Goal: Information Seeking & Learning: Learn about a topic

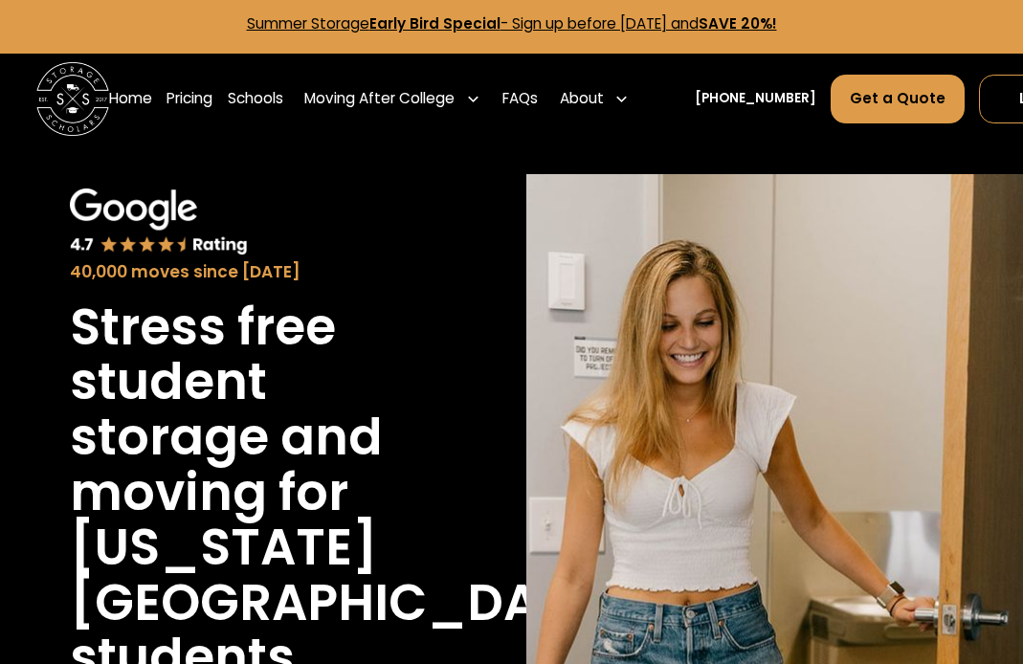
click at [197, 98] on link "Pricing" at bounding box center [189, 99] width 46 height 51
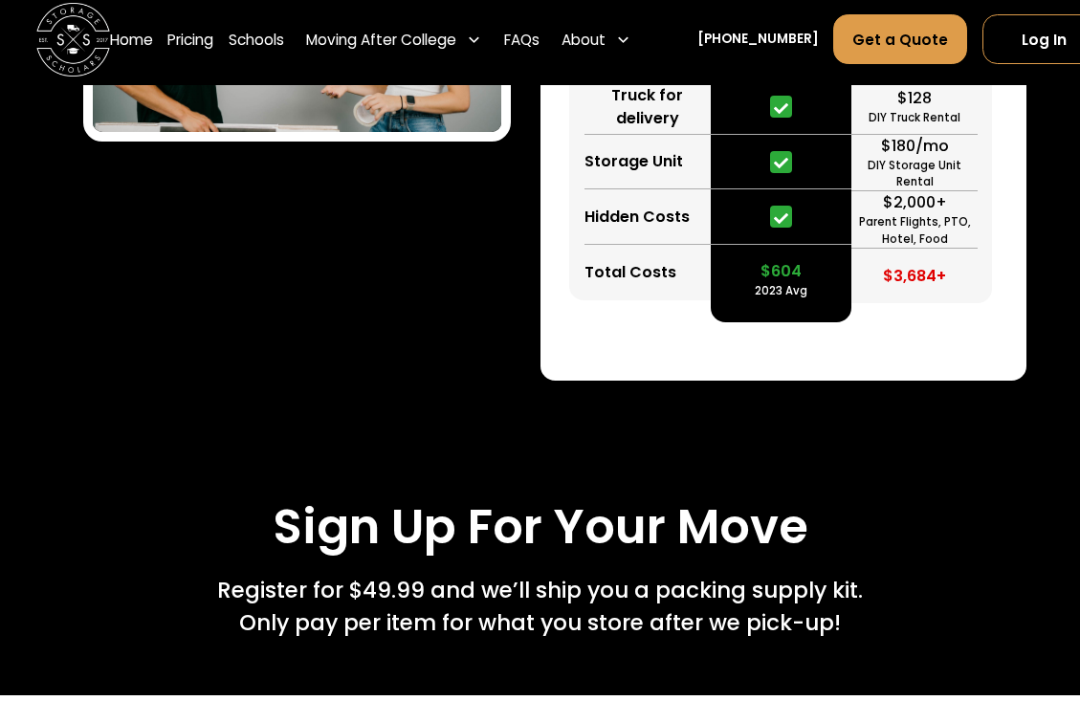
scroll to position [3375, 0]
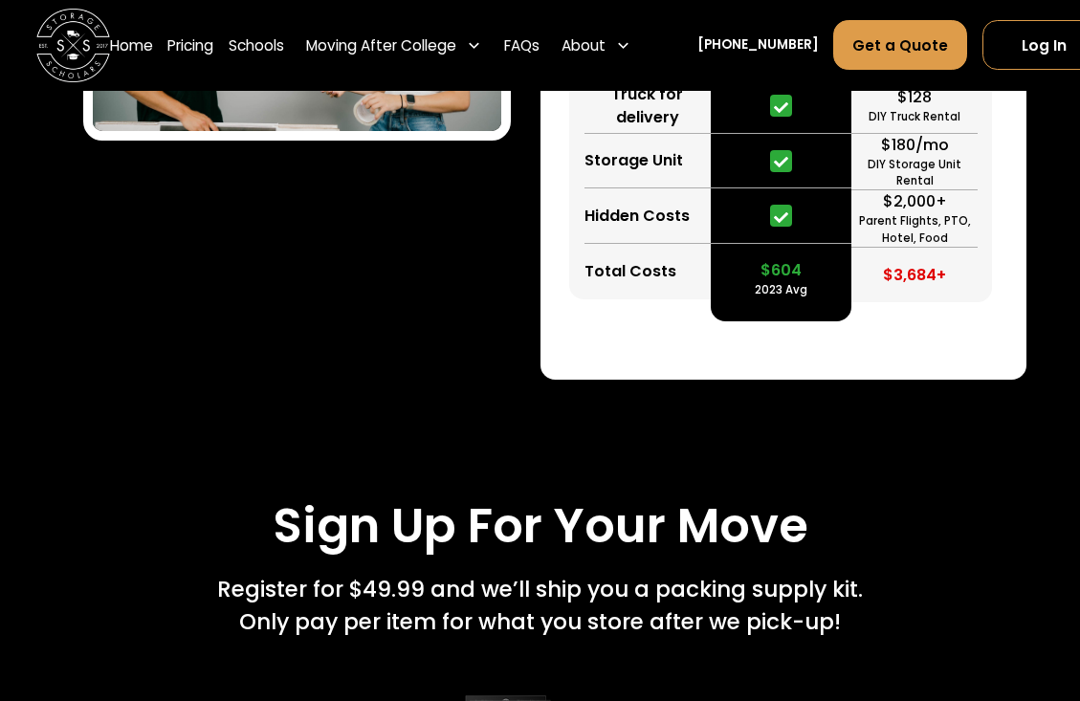
click at [254, 47] on link "Schools" at bounding box center [256, 46] width 55 height 52
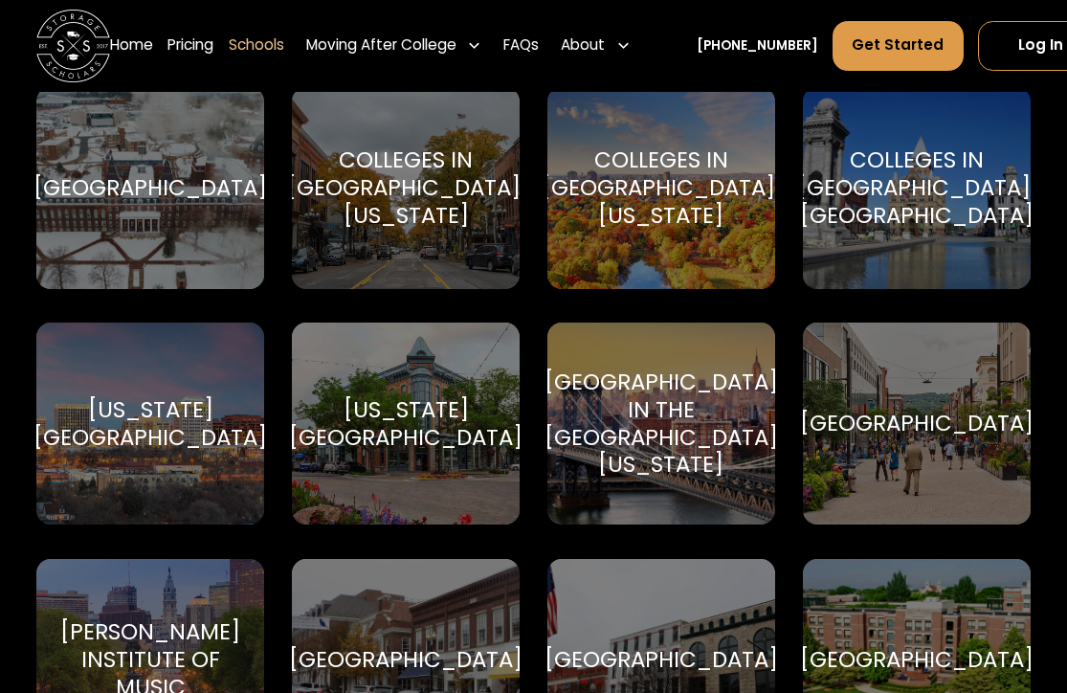
scroll to position [2259, 0]
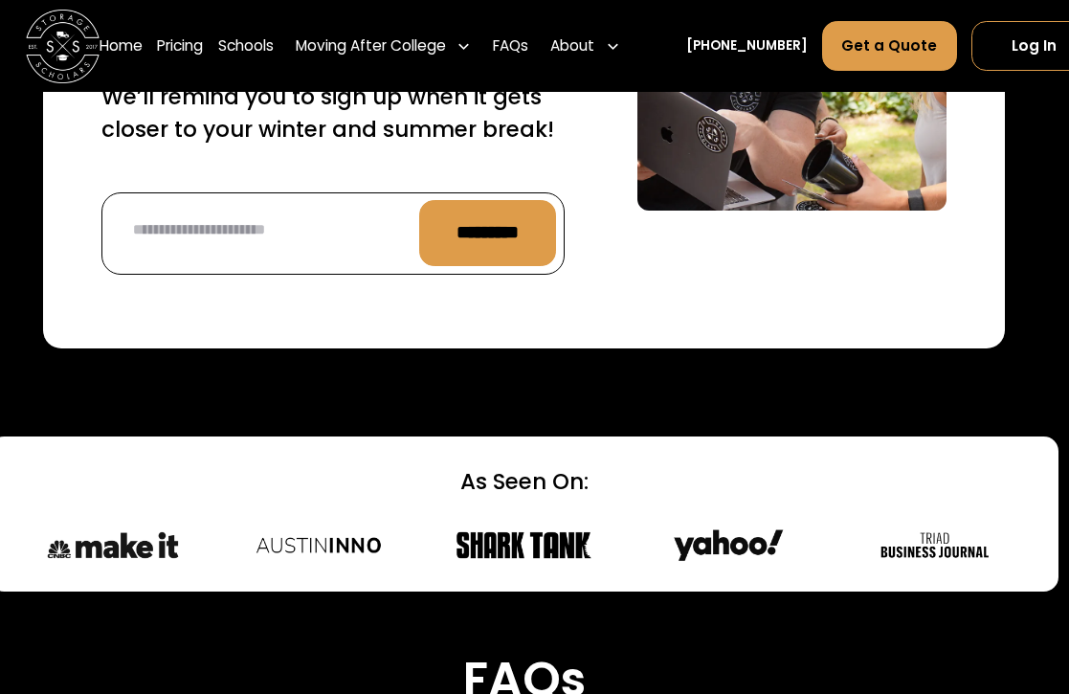
scroll to position [7711, 11]
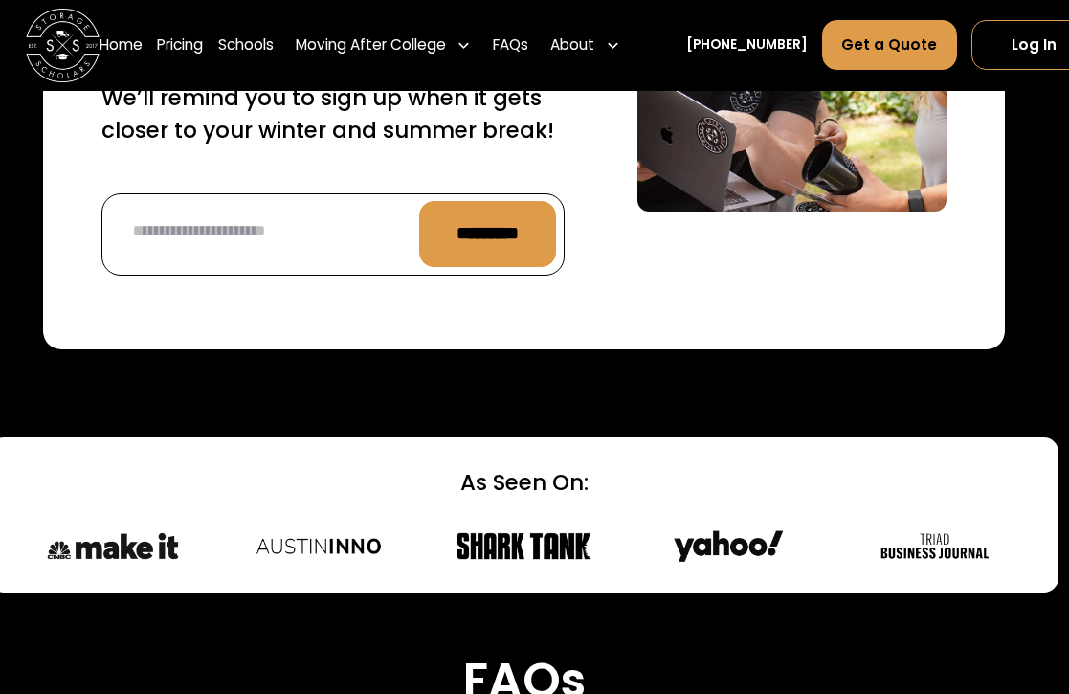
click at [525, 46] on link "FAQs" at bounding box center [510, 46] width 35 height 52
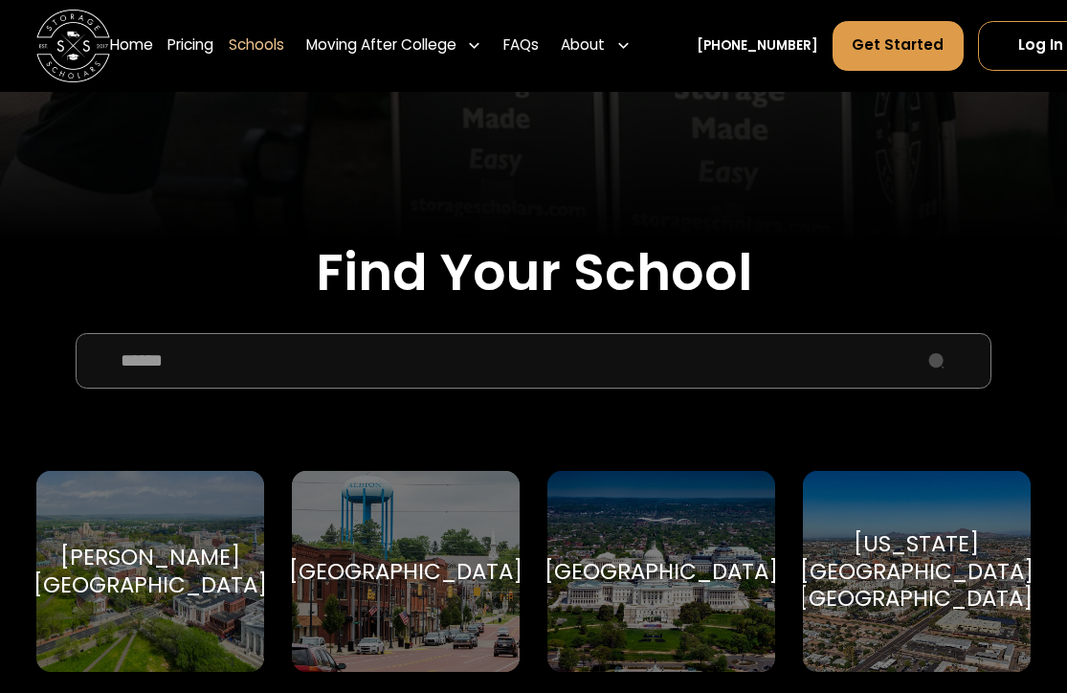
scroll to position [447, 0]
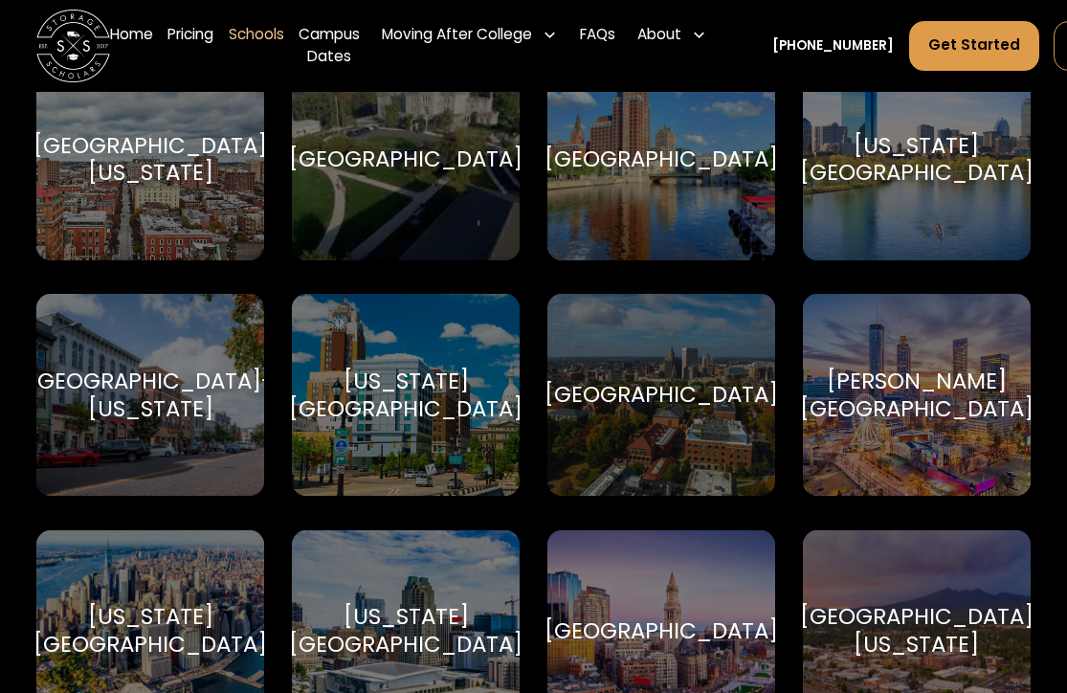
scroll to position [4643, 0]
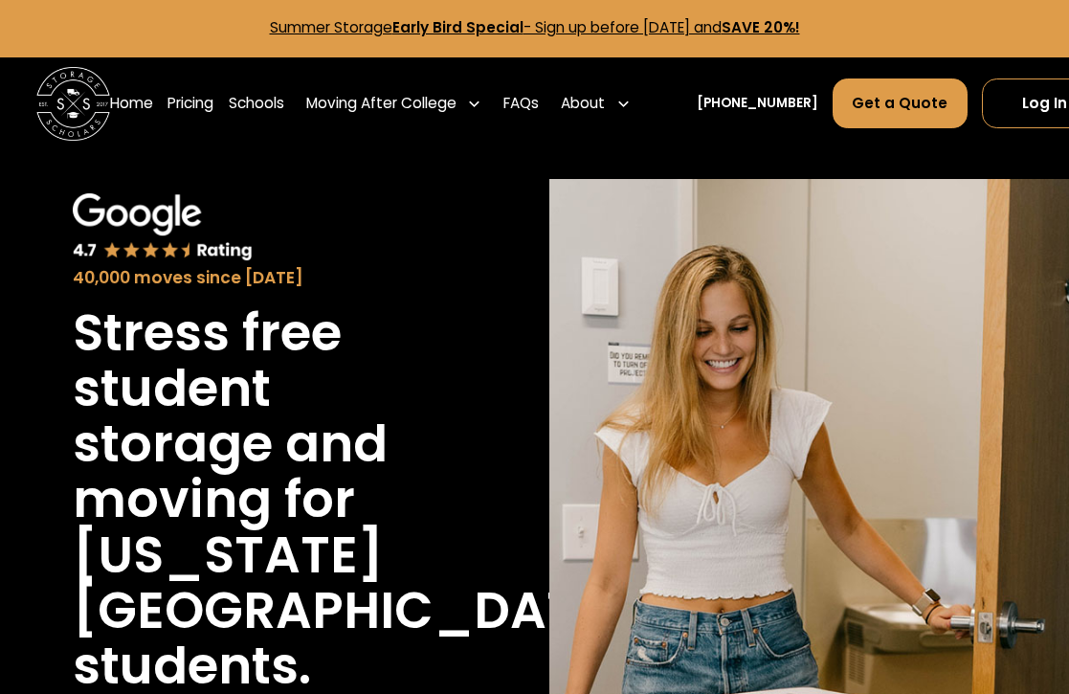
scroll to position [2, 0]
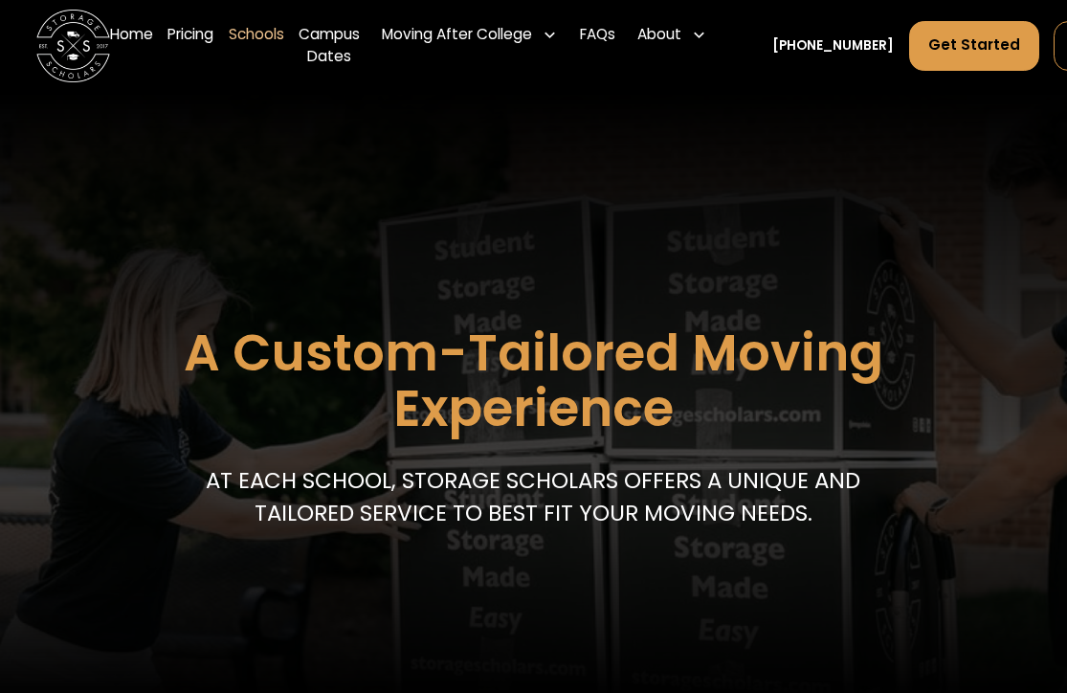
click at [204, 29] on link "Pricing" at bounding box center [190, 47] width 46 height 74
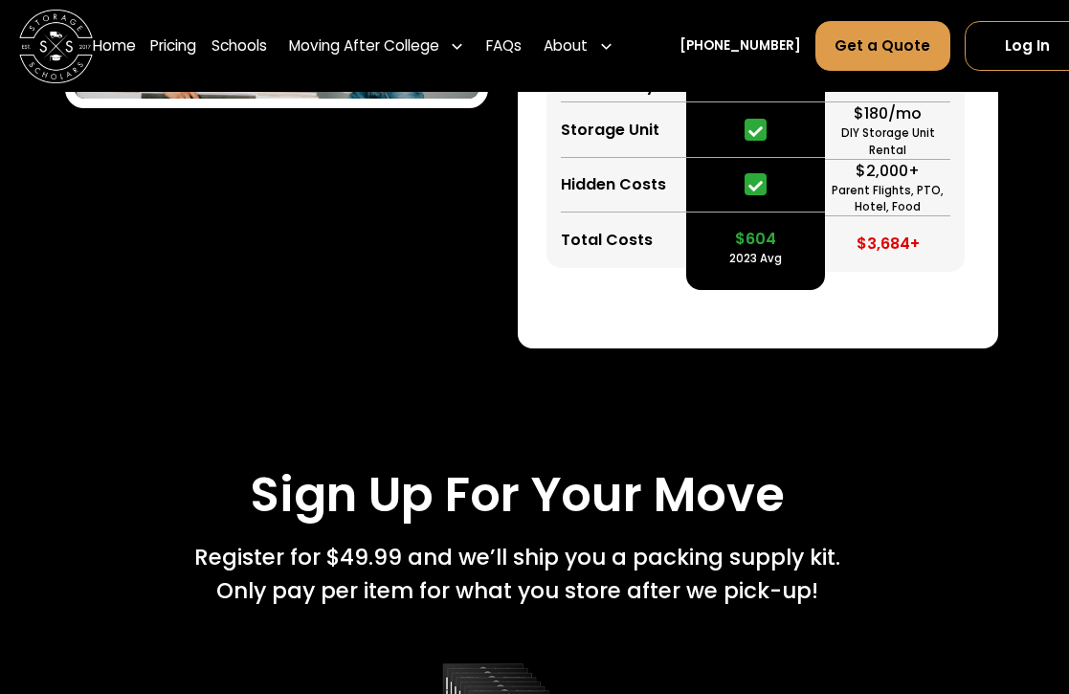
scroll to position [3464, 17]
click at [233, 49] on link "Schools" at bounding box center [238, 46] width 55 height 52
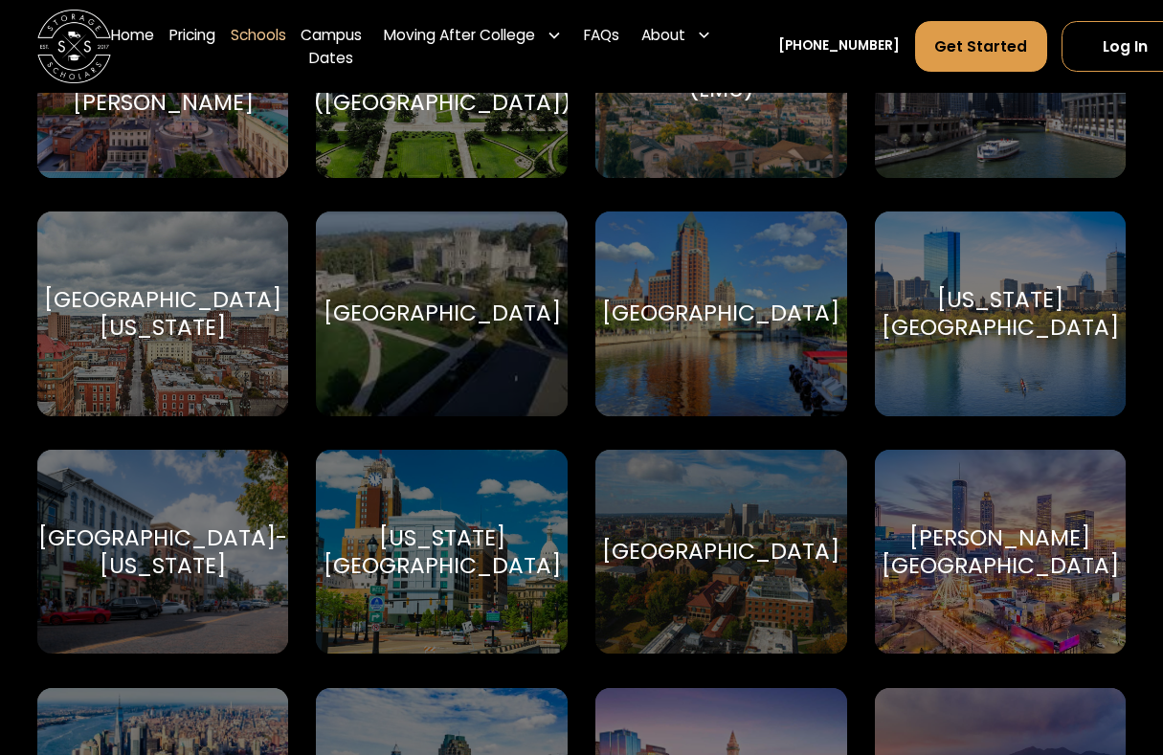
scroll to position [4541, 0]
click at [1012, 306] on div "[US_STATE][GEOGRAPHIC_DATA]" at bounding box center [999, 313] width 237 height 55
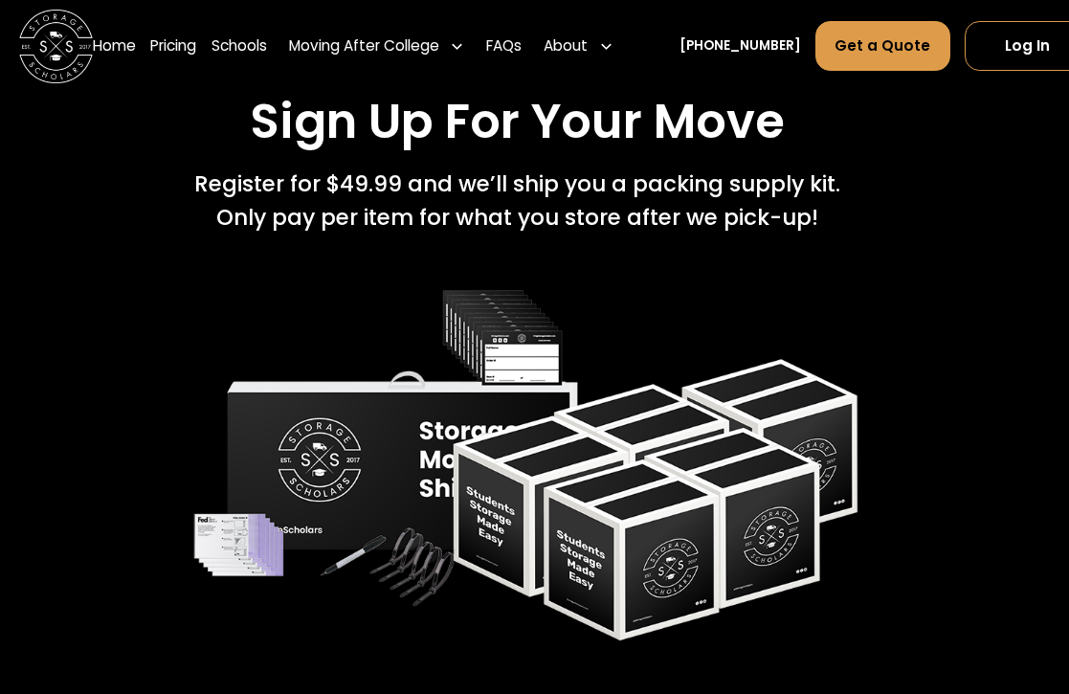
scroll to position [3835, 17]
